Goal: Complete application form: Complete application form

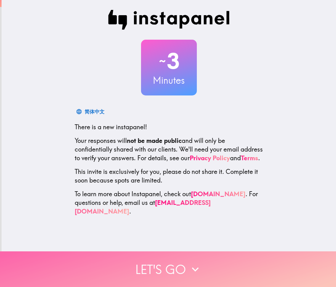
click at [177, 259] on button "Let's go" at bounding box center [168, 269] width 336 height 36
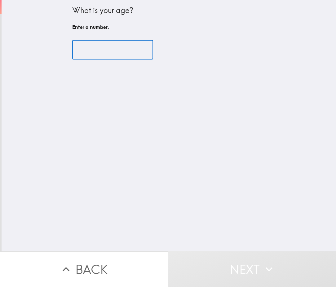
click at [95, 52] on input "number" at bounding box center [112, 49] width 81 height 19
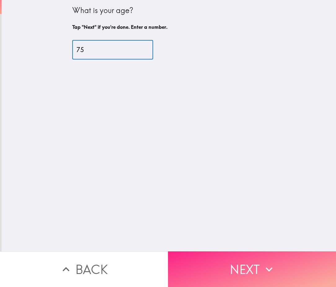
type input "75"
click at [255, 267] on button "Next" at bounding box center [252, 269] width 168 height 36
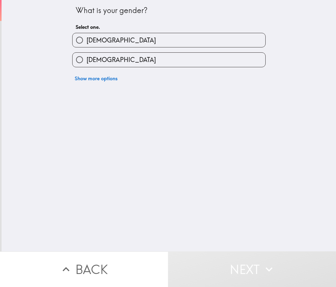
click at [100, 41] on label "[DEMOGRAPHIC_DATA]" at bounding box center [169, 40] width 193 height 14
click at [86, 41] on input "[DEMOGRAPHIC_DATA]" at bounding box center [80, 40] width 14 height 14
radio input "true"
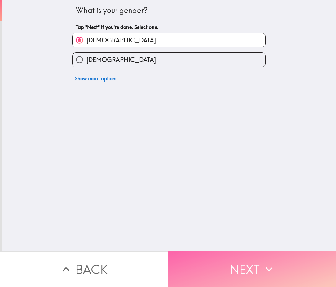
click at [232, 257] on button "Next" at bounding box center [252, 269] width 168 height 36
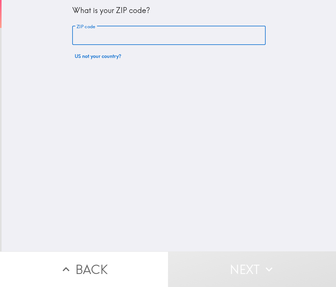
click at [104, 34] on input "ZIP code" at bounding box center [168, 35] width 193 height 19
type input "75252"
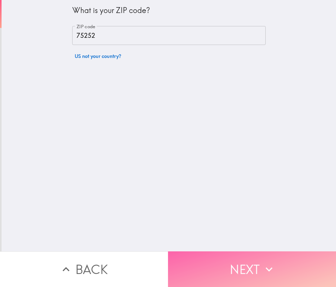
click at [226, 262] on button "Next" at bounding box center [252, 269] width 168 height 36
click at [253, 268] on button "Next" at bounding box center [252, 269] width 168 height 36
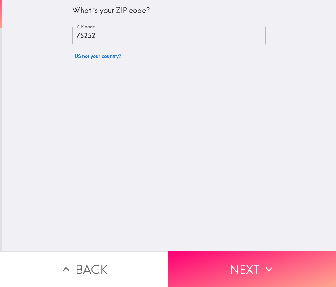
click at [94, 56] on button "US not your country?" at bounding box center [97, 56] width 51 height 12
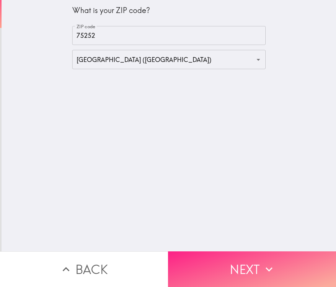
click at [235, 259] on button "Next" at bounding box center [252, 269] width 168 height 36
